Goal: Contribute content: Add original content to the website for others to see

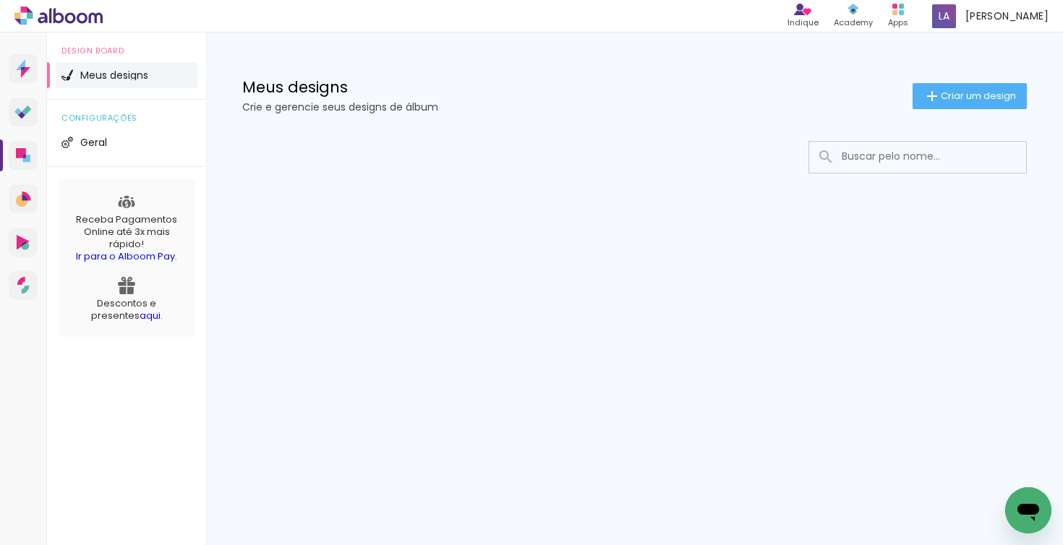
click at [103, 82] on li "Meus designs" at bounding box center [127, 75] width 142 height 26
click at [101, 140] on span "Geral" at bounding box center [93, 142] width 27 height 10
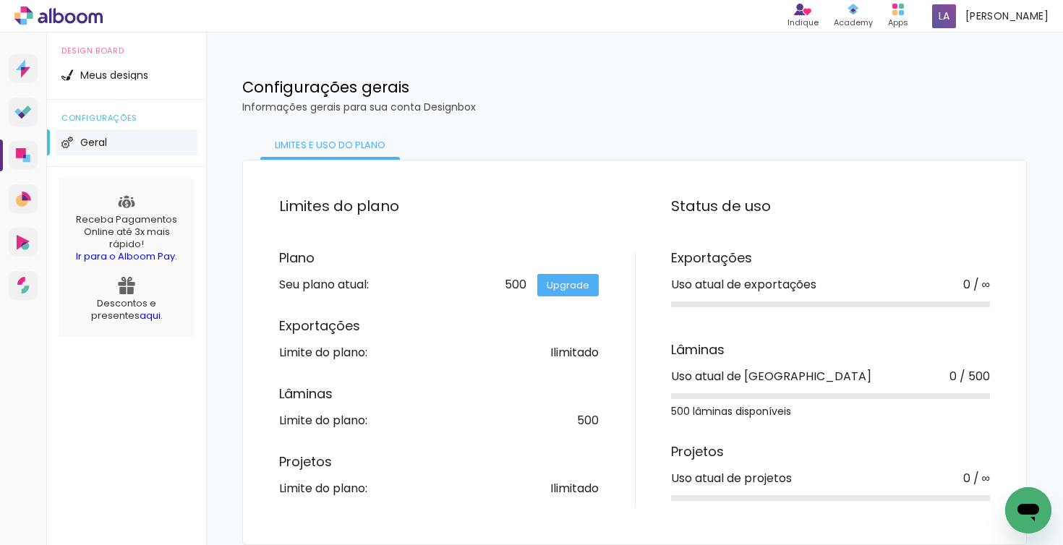
click at [434, 239] on div "Limites do plano Plano Seu plano atual: 500 Upgrade Exportações Limite do plano…" at bounding box center [457, 353] width 356 height 312
click at [105, 82] on li "Meus designs" at bounding box center [127, 75] width 142 height 26
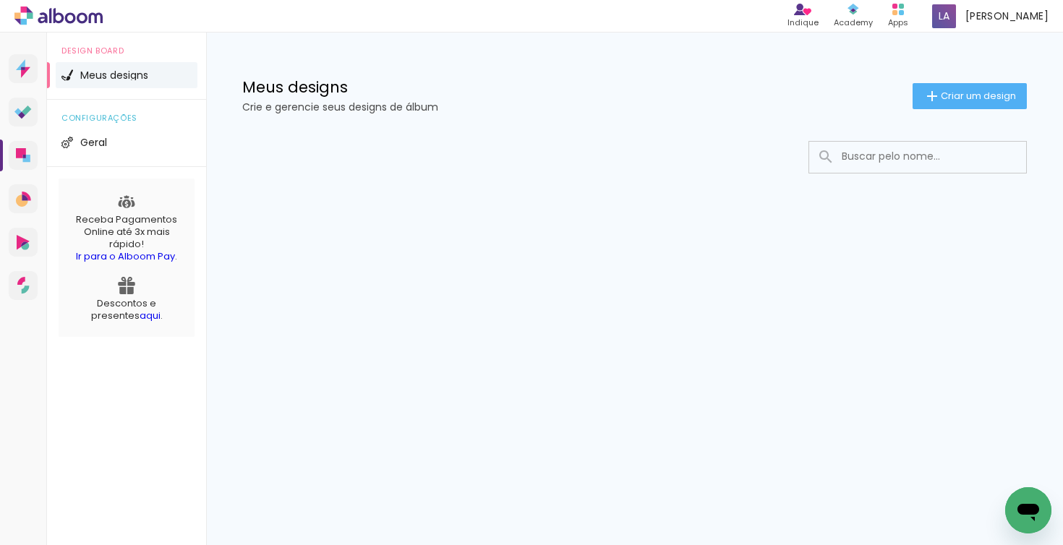
click at [935, 103] on iron-icon at bounding box center [931, 95] width 17 height 17
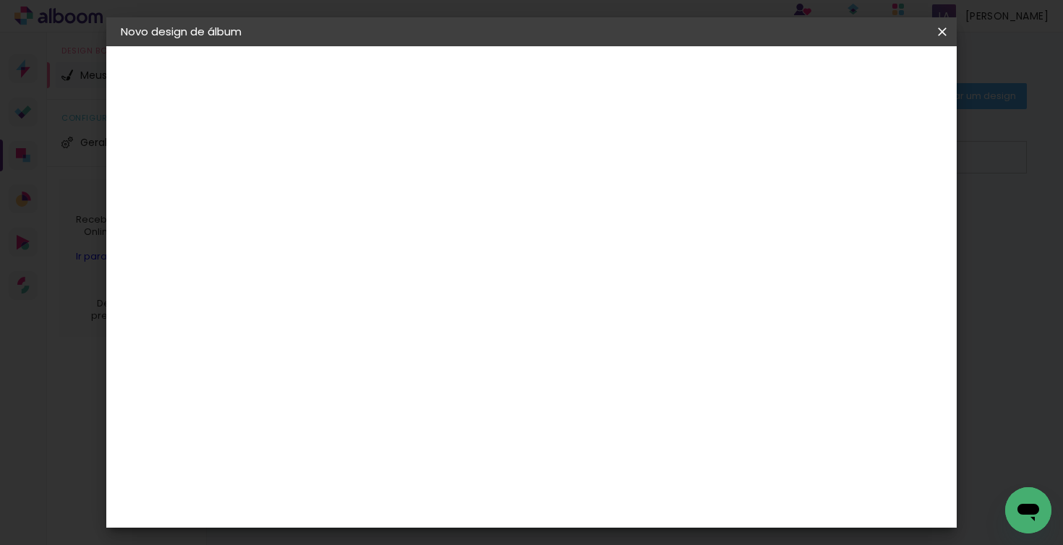
click at [357, 197] on input at bounding box center [357, 194] width 0 height 22
type input "Teste 01"
type paper-input "Teste 01"
click at [0, 0] on slot "Avançar" at bounding box center [0, 0] width 0 height 0
click at [458, 270] on input at bounding box center [394, 275] width 146 height 18
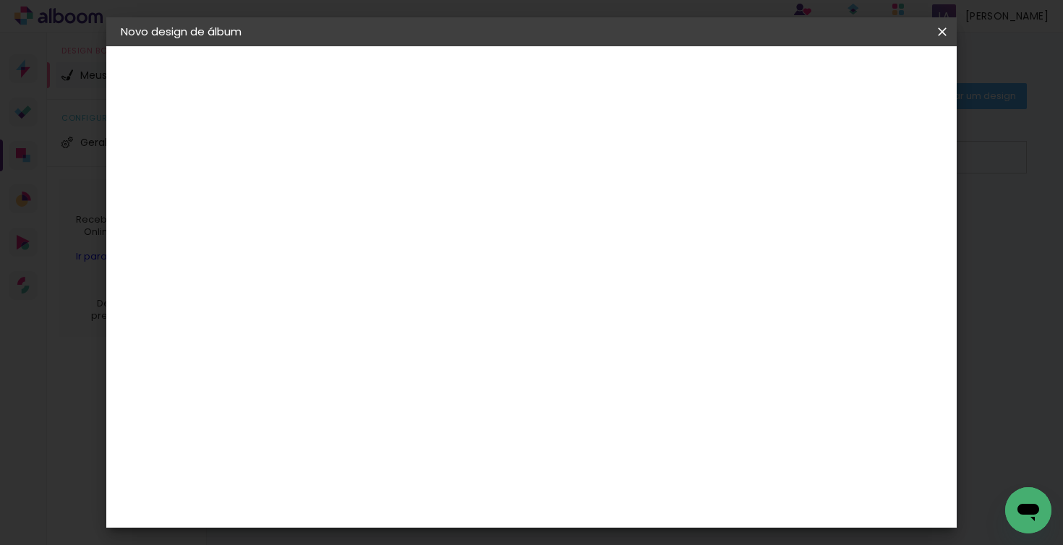
type input "proal"
type paper-input "proal"
click at [405, 324] on div "Proalbuns" at bounding box center [376, 327] width 57 height 12
drag, startPoint x: 372, startPoint y: 326, endPoint x: 385, endPoint y: 329, distance: 13.3
click at [372, 325] on div "Proalbuns" at bounding box center [376, 327] width 57 height 12
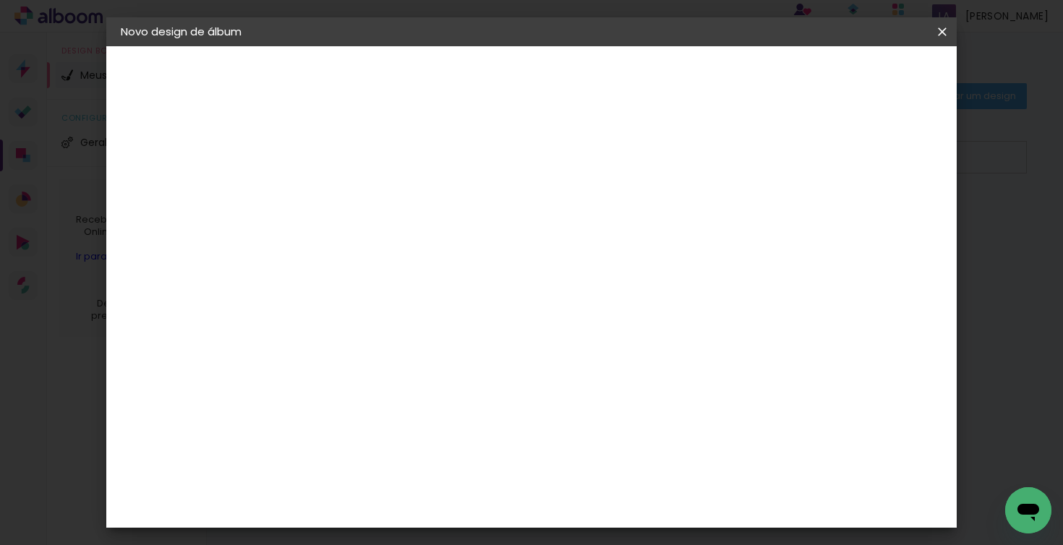
drag, startPoint x: 725, startPoint y: 222, endPoint x: 724, endPoint y: 230, distance: 8.1
click at [0, 0] on slot "Tamanho Livre" at bounding box center [0, 0] width 0 height 0
click at [488, 217] on span at bounding box center [486, 220] width 3 height 12
click at [485, 218] on iron-icon at bounding box center [476, 219] width 17 height 17
drag, startPoint x: 544, startPoint y: 328, endPoint x: 536, endPoint y: 329, distance: 8.0
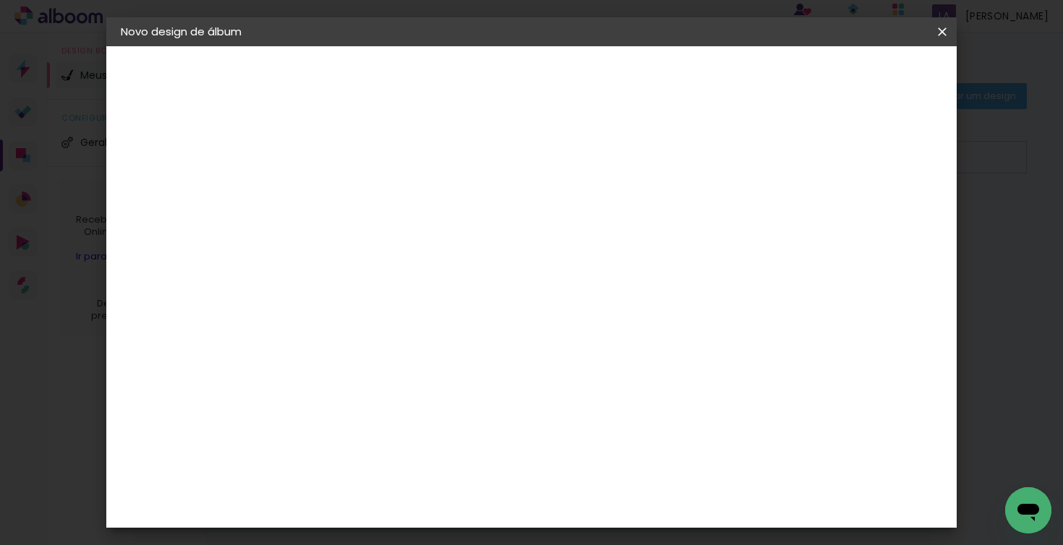
click at [405, 328] on div "Proalbuns" at bounding box center [376, 327] width 57 height 12
click at [405, 327] on div "Proalbuns" at bounding box center [376, 327] width 57 height 12
click at [0, 0] on slot "Avançar" at bounding box center [0, 0] width 0 height 0
click at [455, 383] on span "25 × 25" at bounding box center [421, 398] width 67 height 30
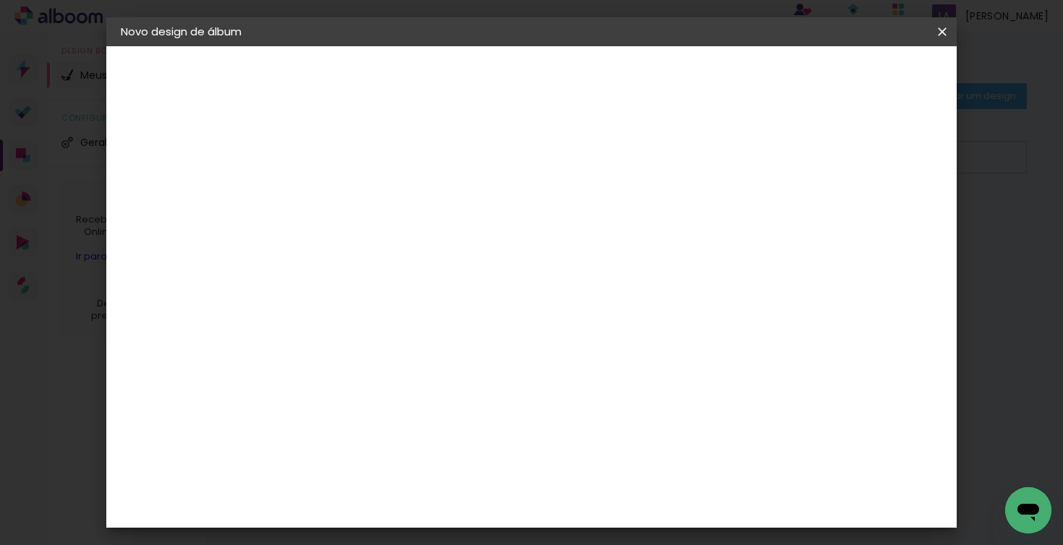
click at [0, 0] on slot "Avançar" at bounding box center [0, 0] width 0 height 0
click at [699, 157] on div at bounding box center [692, 156] width 13 height 13
type paper-checkbox "on"
click at [699, 157] on div at bounding box center [692, 156] width 13 height 13
type input "3"
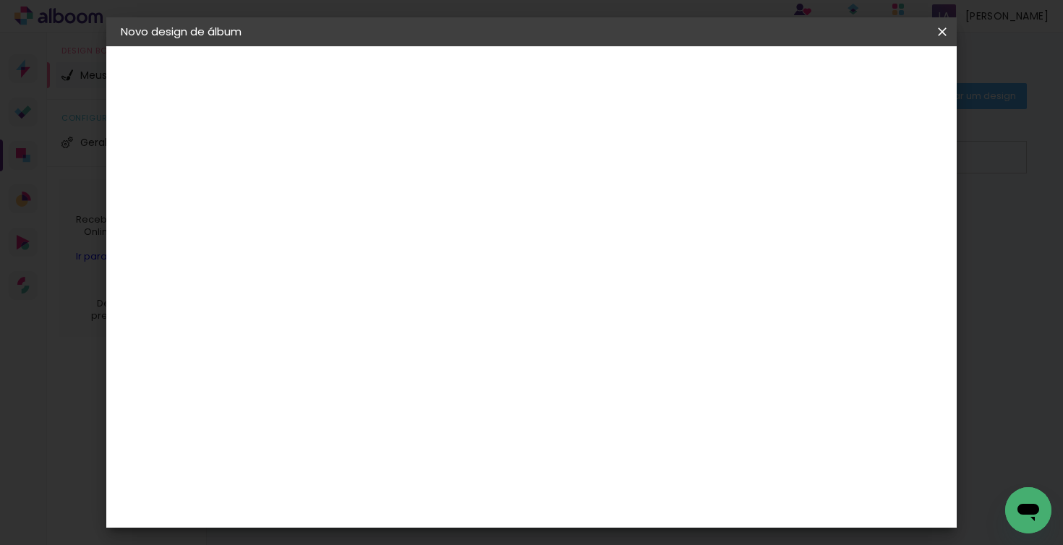
type paper-input "3"
click at [364, 152] on input "3" at bounding box center [346, 156] width 50 height 18
type input "4"
type paper-input "4"
click at [363, 153] on input "4" at bounding box center [346, 156] width 50 height 18
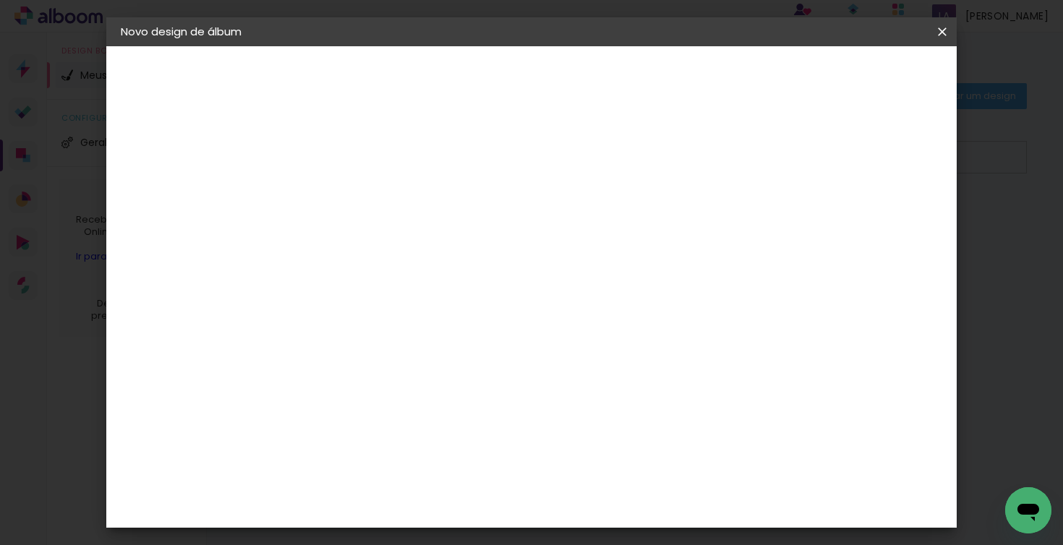
type input "5"
type paper-input "5"
click at [362, 154] on input "5" at bounding box center [346, 156] width 50 height 18
type input "6"
type paper-input "6"
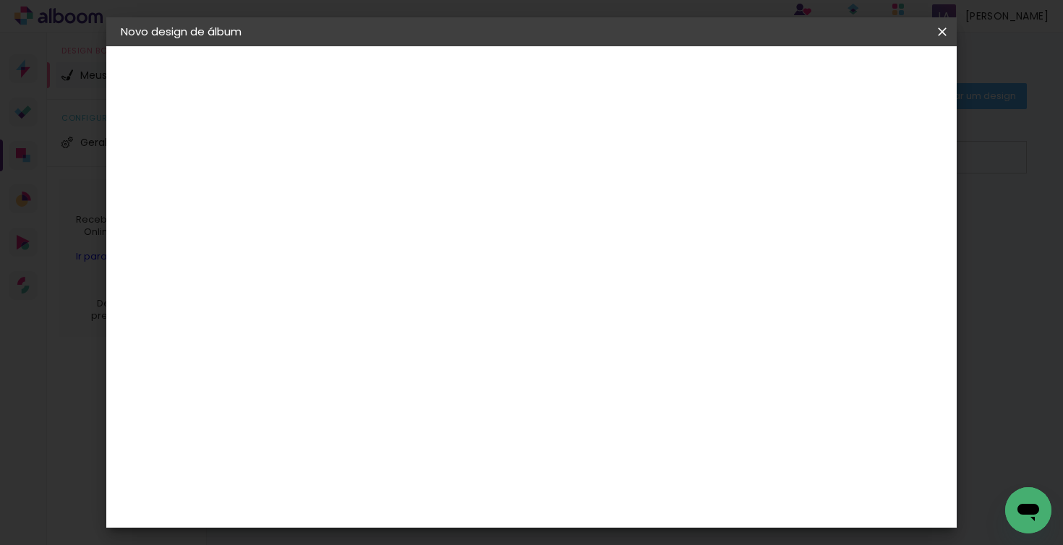
click at [362, 154] on input "6" at bounding box center [346, 156] width 50 height 18
type input "5"
type paper-input "5"
click at [365, 159] on input "5" at bounding box center [346, 156] width 50 height 18
type input "4"
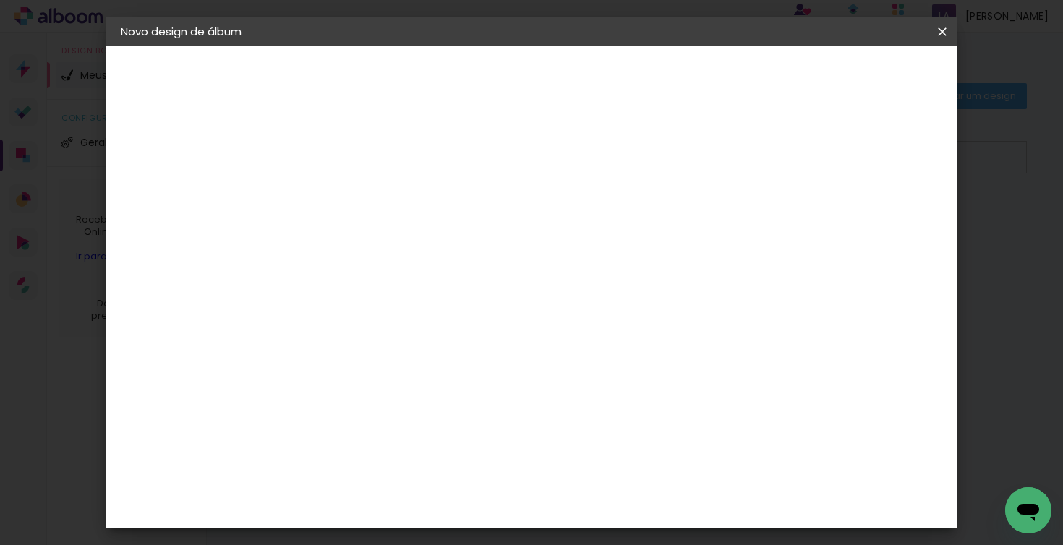
type paper-input "4"
click at [365, 159] on input "4" at bounding box center [346, 156] width 50 height 18
type input "3"
type paper-input "3"
click at [365, 159] on input "3" at bounding box center [346, 156] width 50 height 18
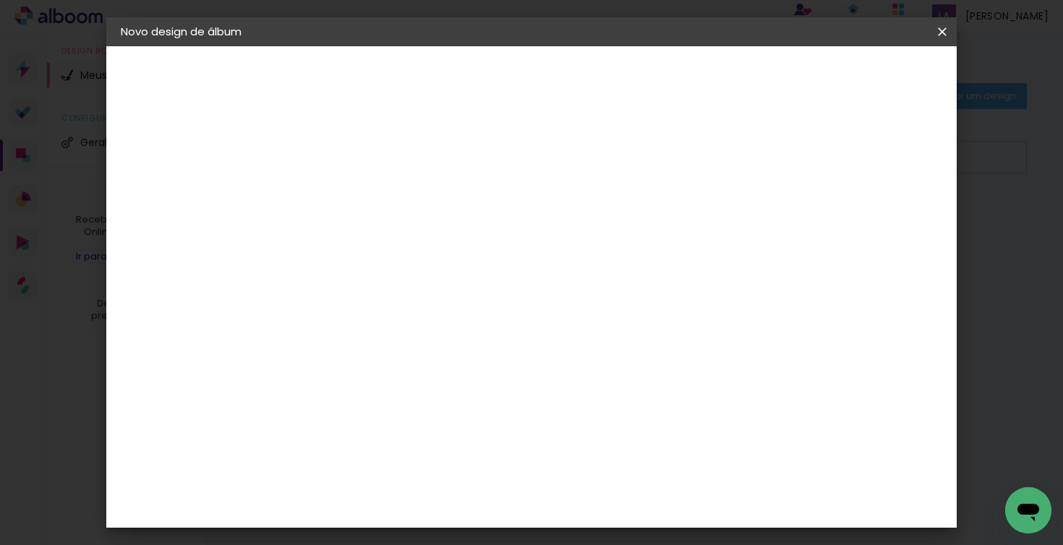
type input "2"
type paper-input "2"
click at [368, 160] on input "2" at bounding box center [346, 156] width 50 height 18
click at [795, 84] on paper-button "Iniciar design" at bounding box center [748, 76] width 95 height 25
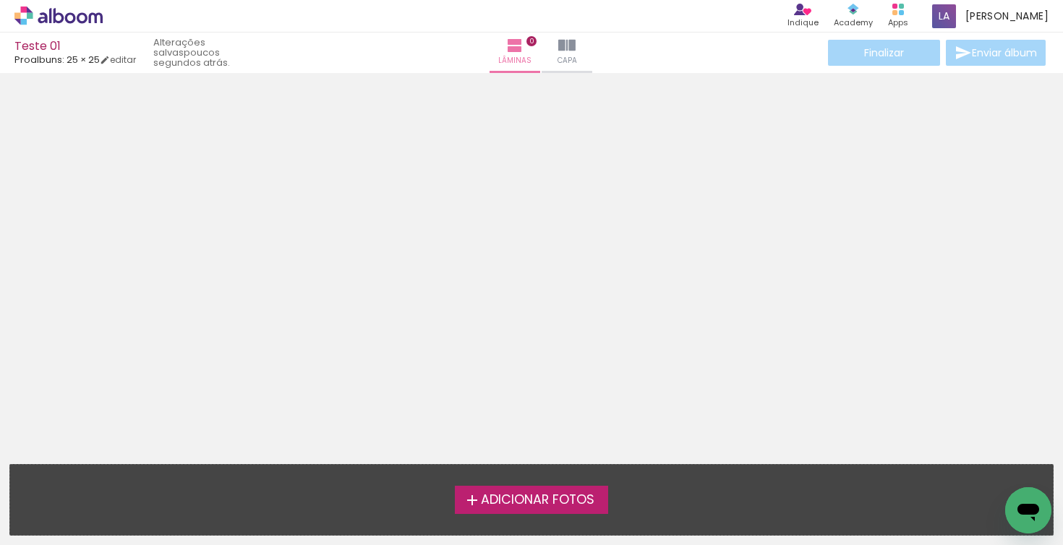
click at [548, 505] on span "Adicionar Fotos" at bounding box center [538, 500] width 114 height 13
click at [0, 0] on input "file" at bounding box center [0, 0] width 0 height 0
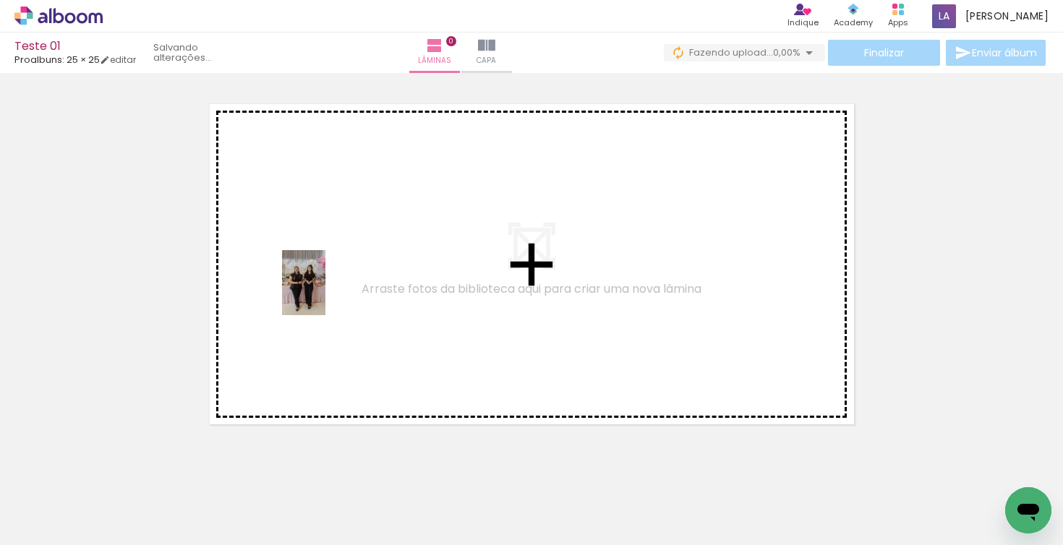
drag, startPoint x: 147, startPoint y: 501, endPoint x: 325, endPoint y: 295, distance: 272.7
click at [325, 295] on quentale-workspace at bounding box center [531, 272] width 1063 height 545
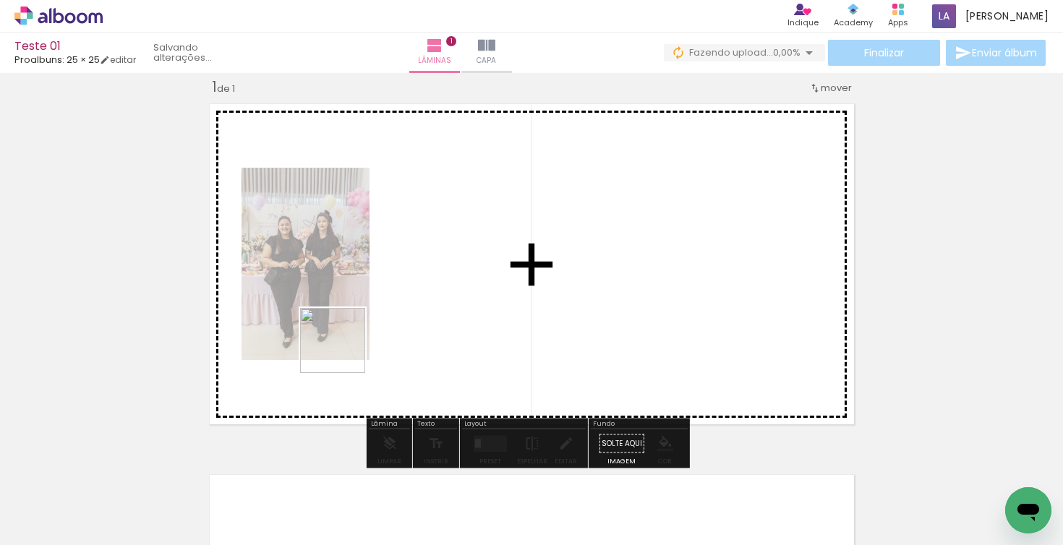
drag, startPoint x: 240, startPoint y: 492, endPoint x: 417, endPoint y: 276, distance: 279.0
click at [417, 276] on quentale-workspace at bounding box center [531, 272] width 1063 height 545
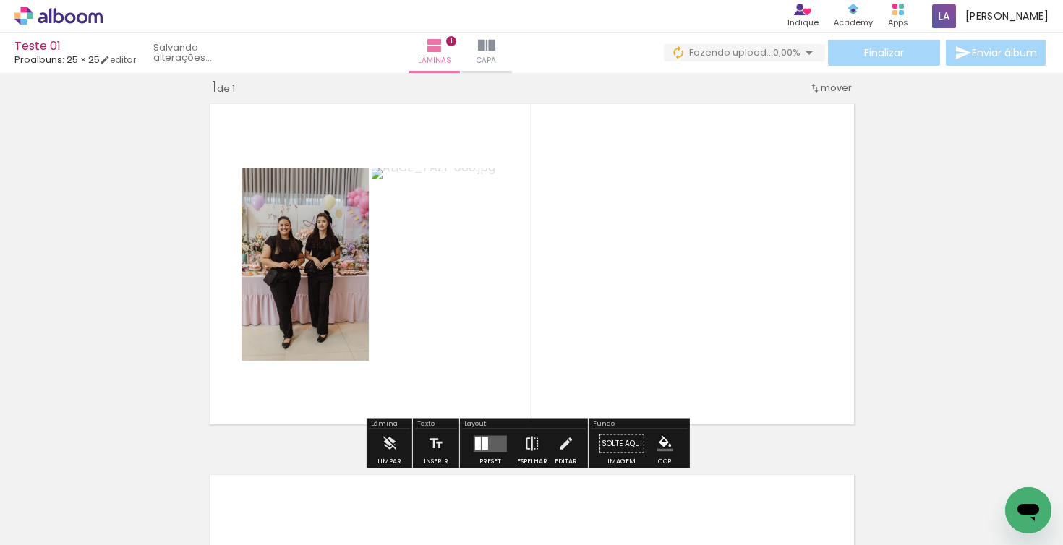
click at [65, 526] on span "Adicionar Fotos" at bounding box center [51, 526] width 43 height 16
click at [0, 0] on input "file" at bounding box center [0, 0] width 0 height 0
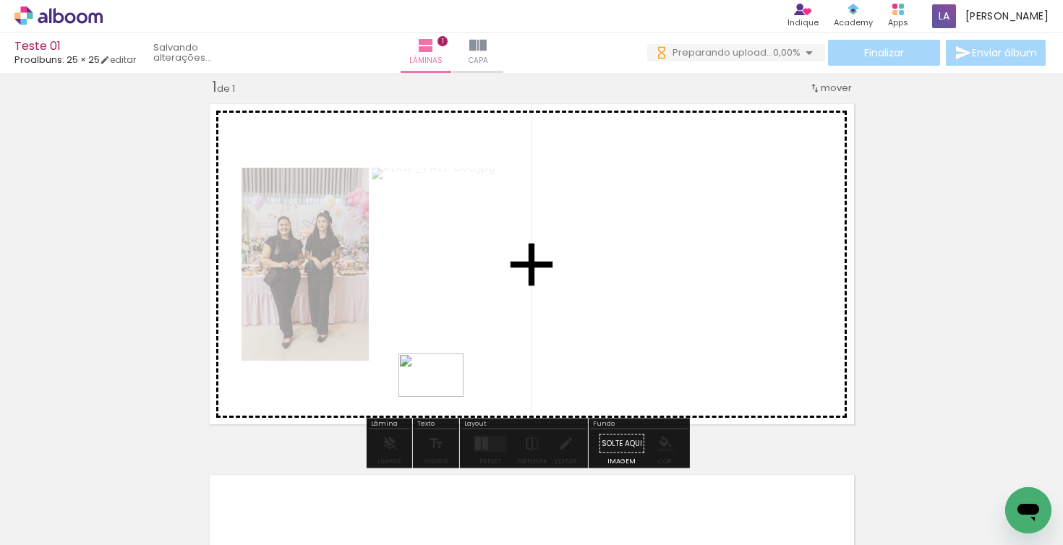
drag, startPoint x: 327, startPoint y: 484, endPoint x: 442, endPoint y: 396, distance: 144.5
click at [442, 396] on quentale-workspace at bounding box center [531, 272] width 1063 height 545
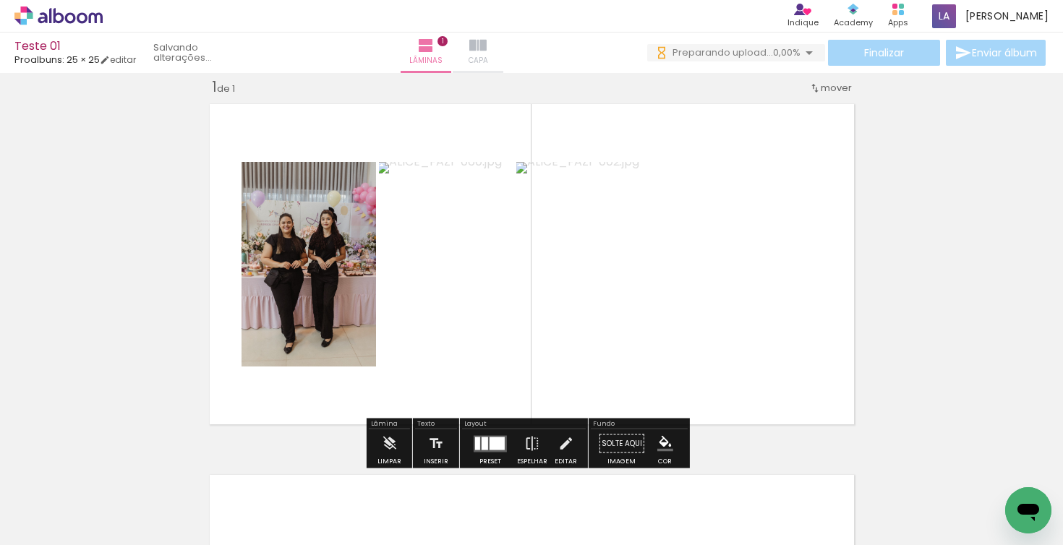
click at [487, 46] on iron-icon at bounding box center [477, 45] width 17 height 17
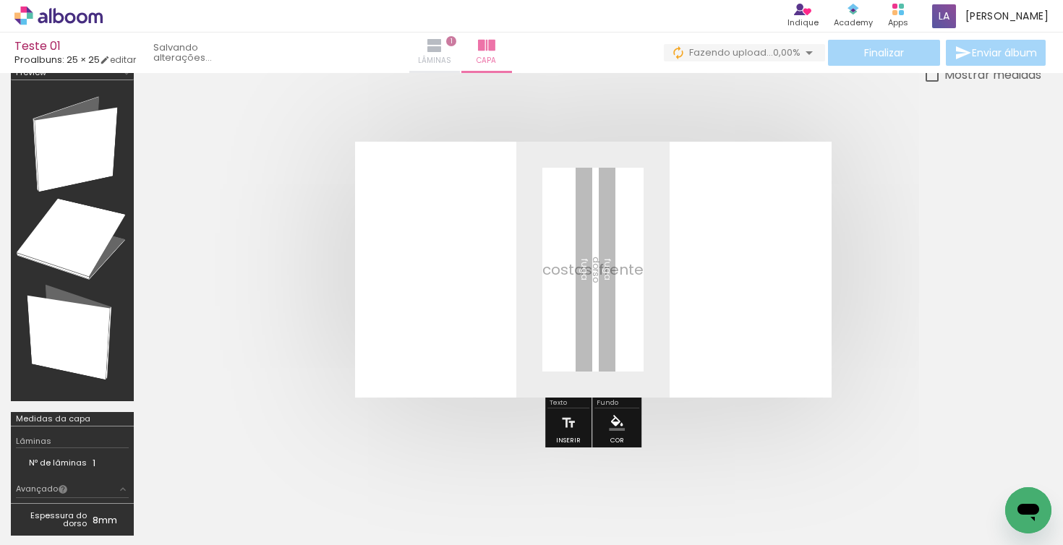
click at [451, 54] on span "Lâminas" at bounding box center [434, 60] width 33 height 13
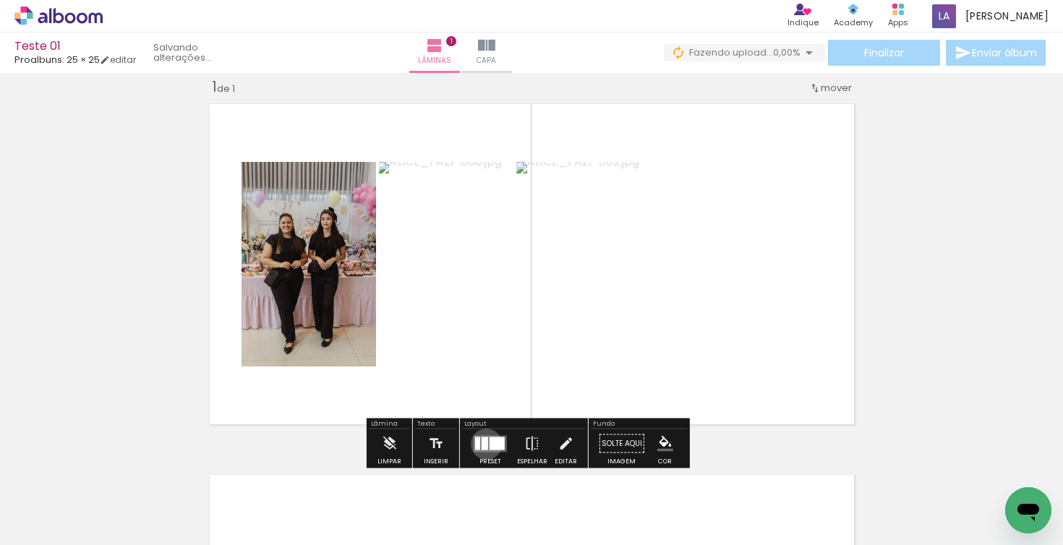
click at [483, 446] on div at bounding box center [485, 443] width 7 height 13
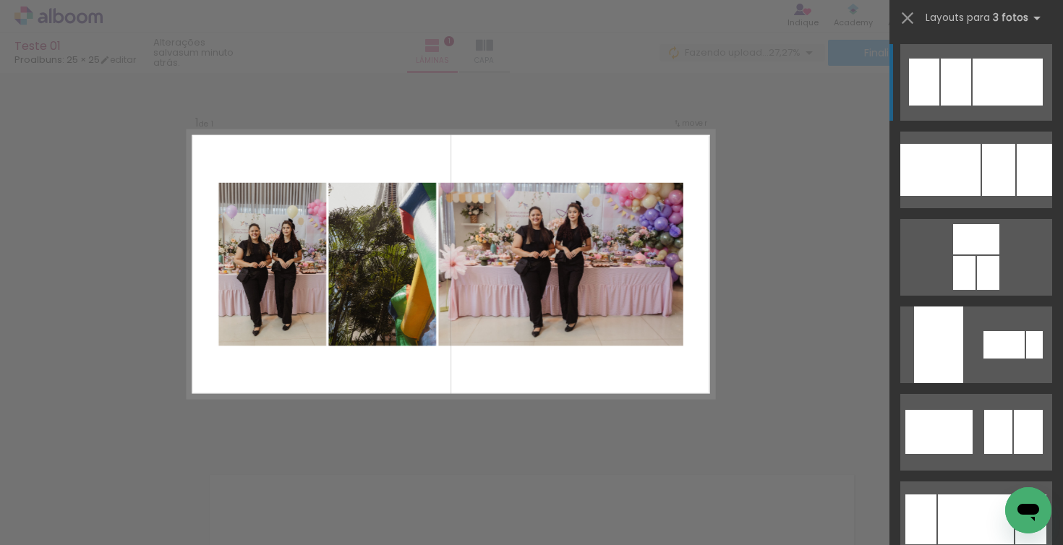
drag, startPoint x: 949, startPoint y: 80, endPoint x: 946, endPoint y: 87, distance: 7.8
click at [948, 82] on div at bounding box center [956, 82] width 30 height 47
click at [910, 20] on iron-icon at bounding box center [907, 18] width 20 height 20
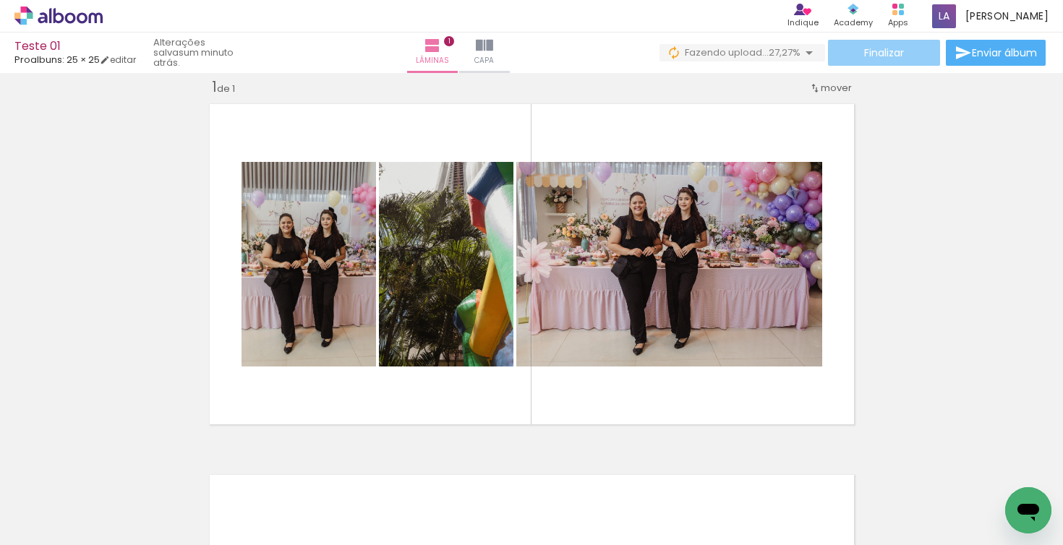
click at [902, 54] on paper-button "Finalizar" at bounding box center [884, 53] width 112 height 26
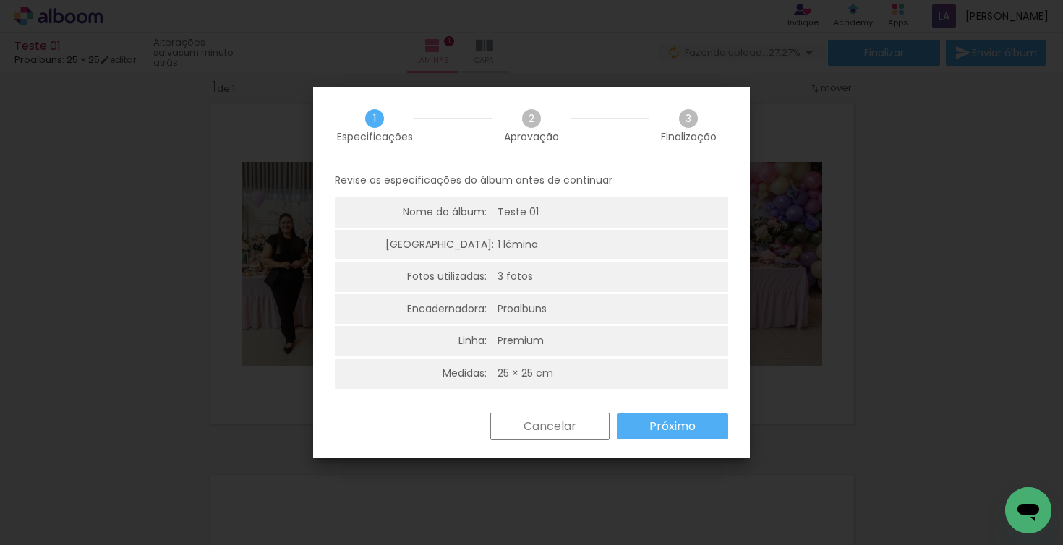
click at [597, 312] on li "Encadernadora: Proalbuns" at bounding box center [531, 309] width 393 height 30
click at [636, 427] on paper-button "Próximo" at bounding box center [672, 427] width 111 height 26
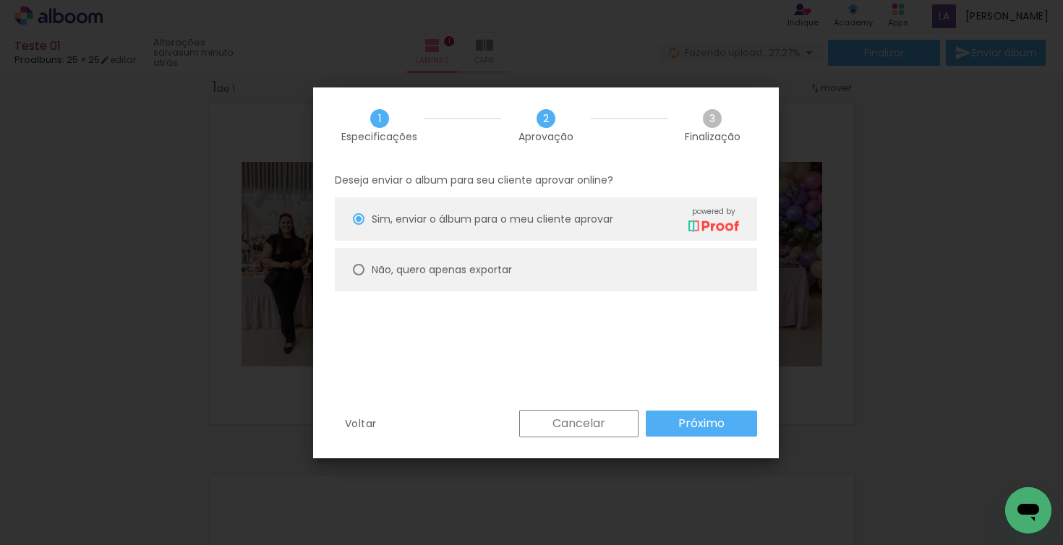
click at [0, 0] on slot "Cancelar" at bounding box center [0, 0] width 0 height 0
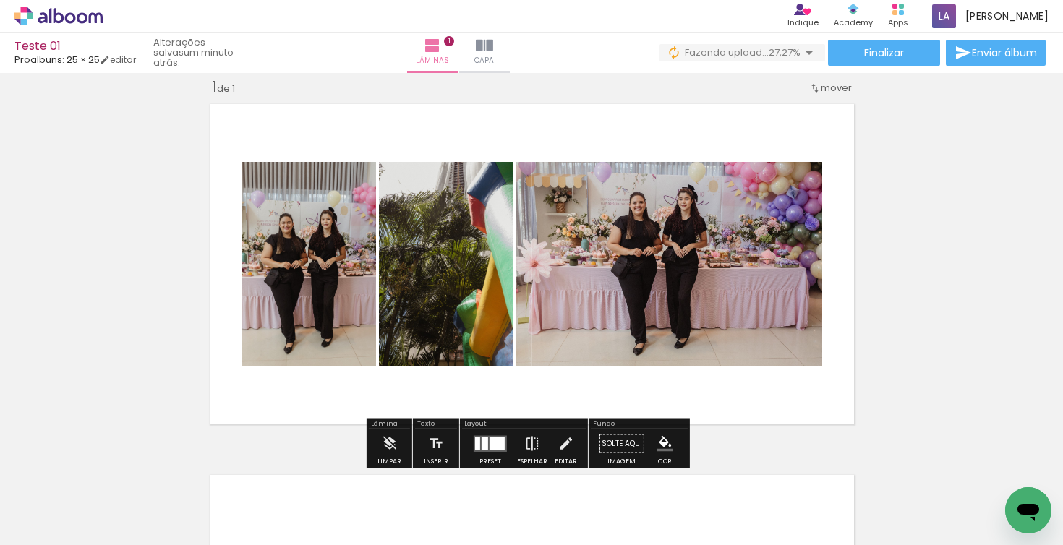
drag, startPoint x: 119, startPoint y: 57, endPoint x: 118, endPoint y: 71, distance: 13.8
click at [120, 57] on link "editar" at bounding box center [118, 60] width 36 height 12
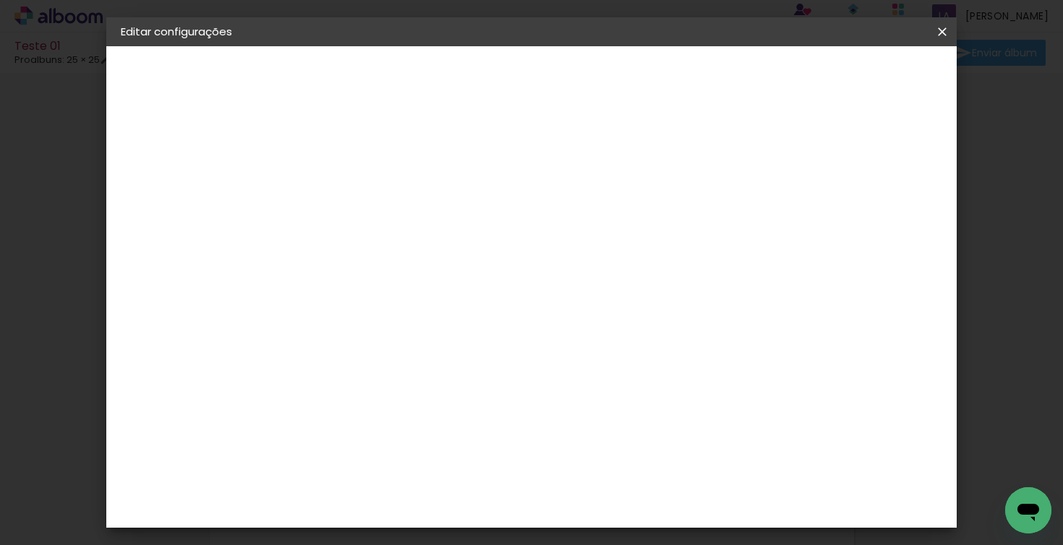
click at [944, 30] on iron-icon at bounding box center [942, 32] width 17 height 14
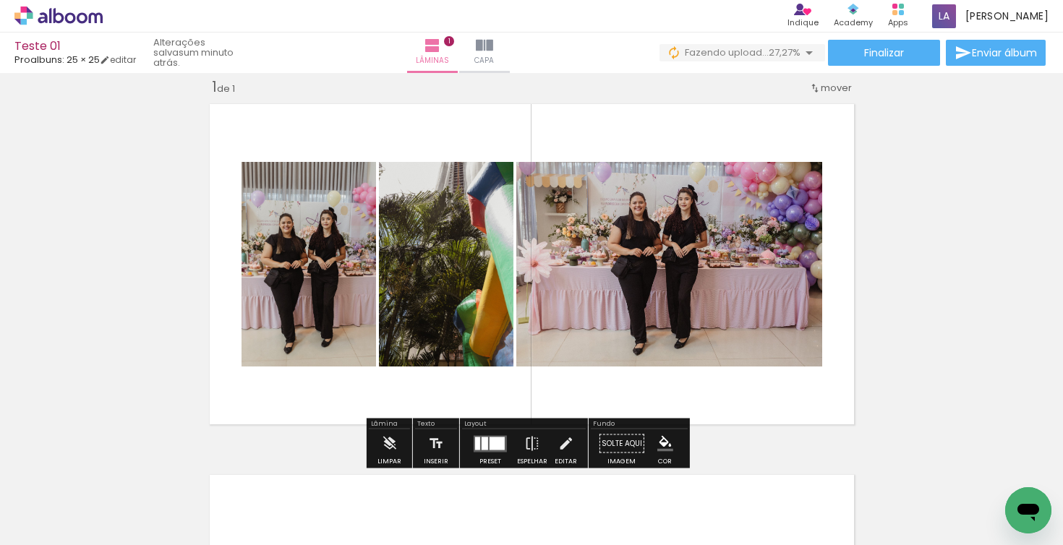
click at [87, 20] on icon at bounding box center [58, 16] width 88 height 19
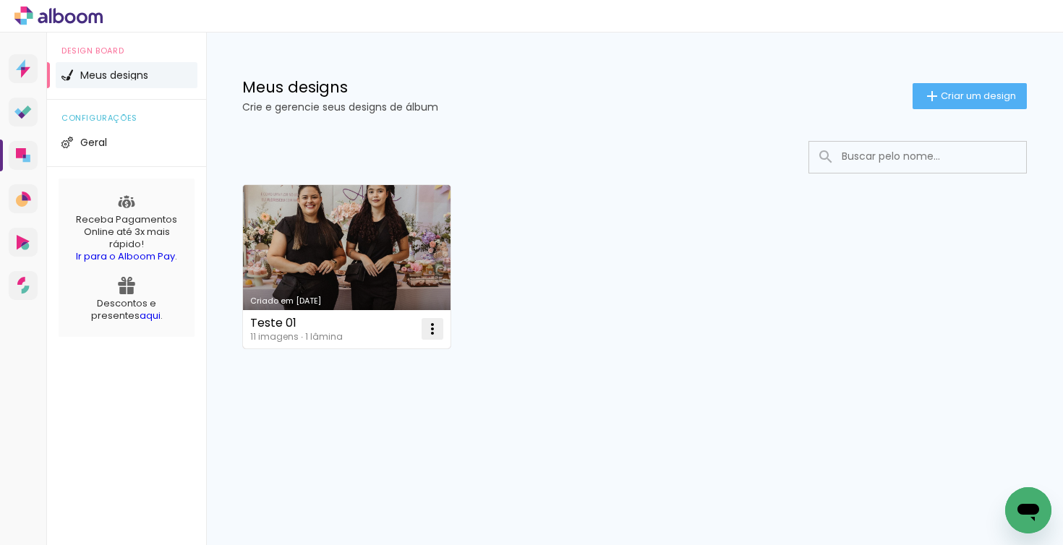
drag, startPoint x: 436, startPoint y: 333, endPoint x: 440, endPoint y: 361, distance: 27.8
click at [436, 333] on iron-icon at bounding box center [432, 328] width 17 height 17
click at [380, 424] on paper-item "Excluir" at bounding box center [375, 424] width 142 height 29
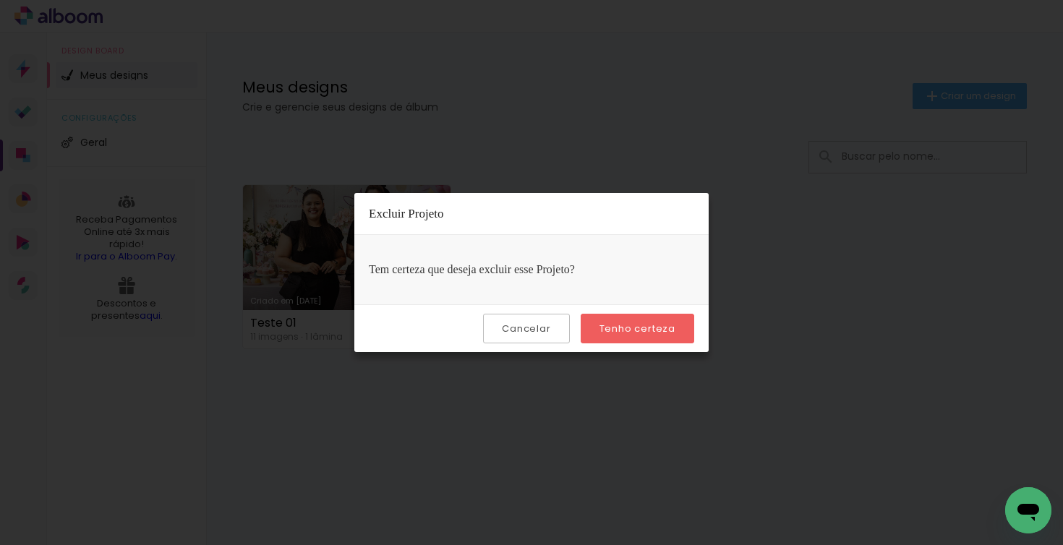
click at [0, 0] on slot "Tenho certeza" at bounding box center [0, 0] width 0 height 0
click at [657, 0] on quentale-directory at bounding box center [531, 0] width 1063 height 0
